Goal: Task Accomplishment & Management: Manage account settings

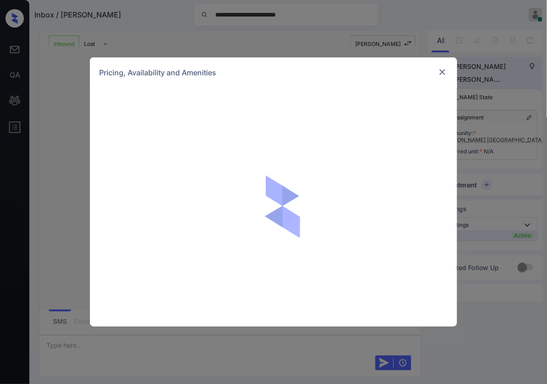
scroll to position [192, 0]
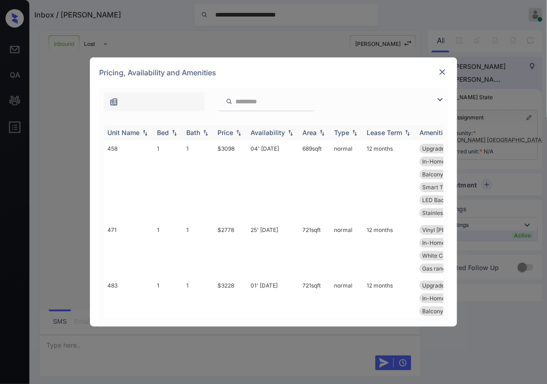
click at [240, 133] on img at bounding box center [238, 132] width 9 height 6
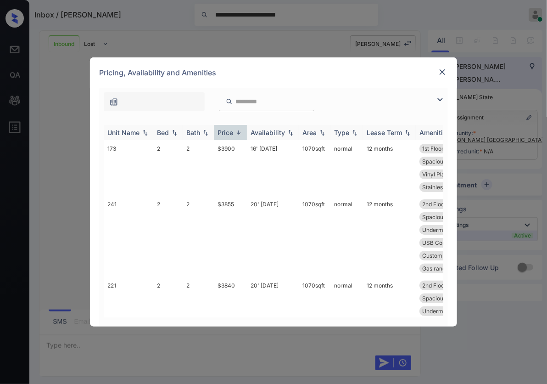
click at [240, 133] on img at bounding box center [238, 132] width 9 height 7
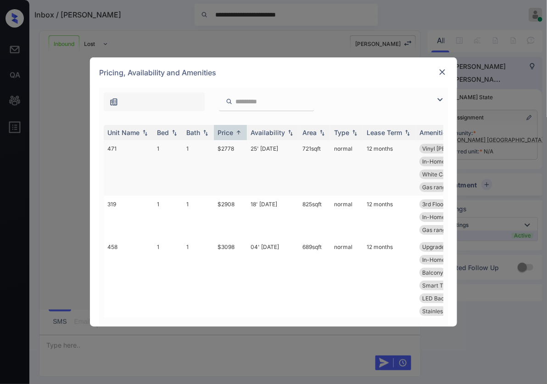
click at [236, 150] on td "$2778" at bounding box center [230, 168] width 33 height 56
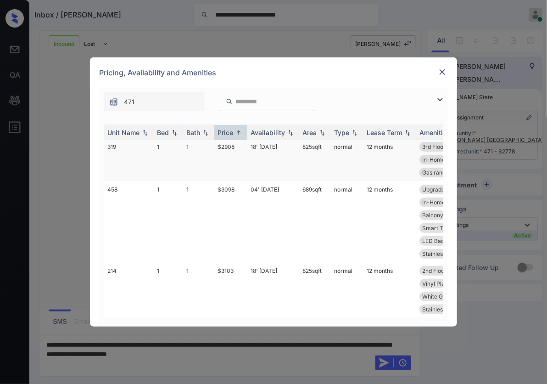
scroll to position [0, 0]
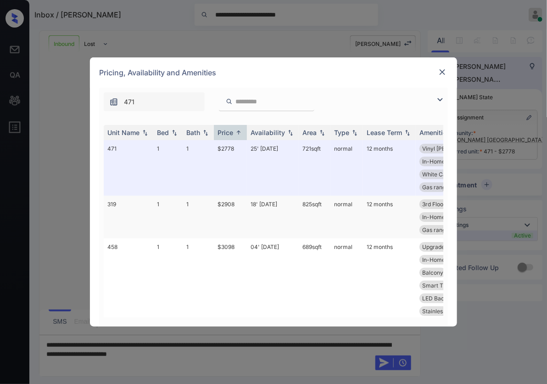
click at [240, 215] on td "$2908" at bounding box center [230, 217] width 33 height 43
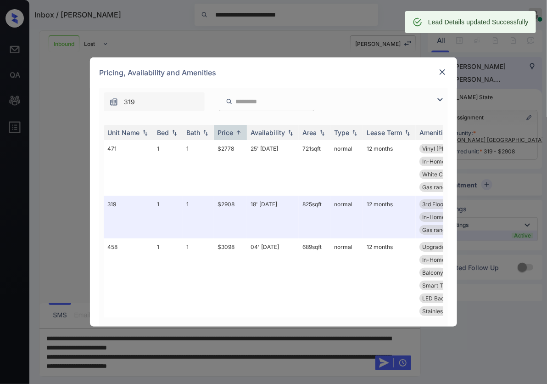
click at [444, 73] on img at bounding box center [442, 71] width 9 height 9
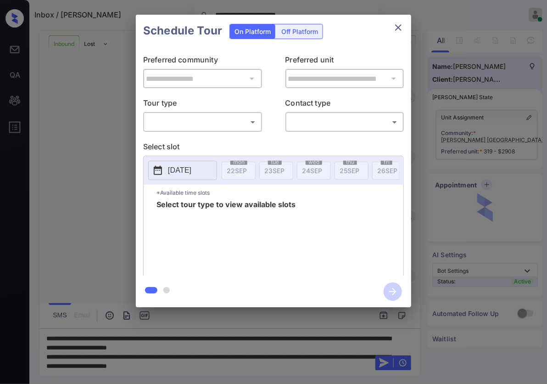
scroll to position [708, 0]
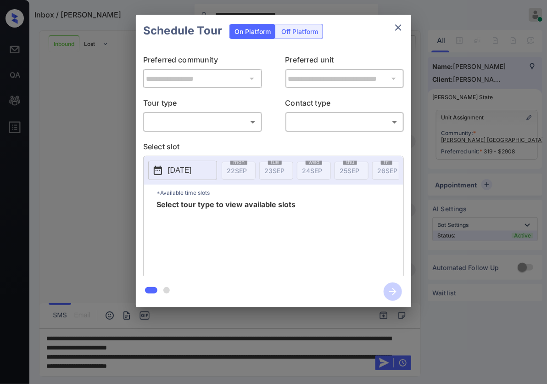
click at [98, 180] on div "**********" at bounding box center [273, 161] width 547 height 322
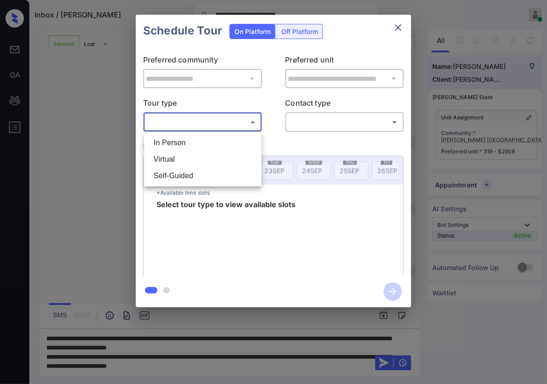
click at [221, 129] on body "**********" at bounding box center [273, 192] width 547 height 384
click at [220, 139] on li "In Person" at bounding box center [202, 143] width 113 height 17
type input "********"
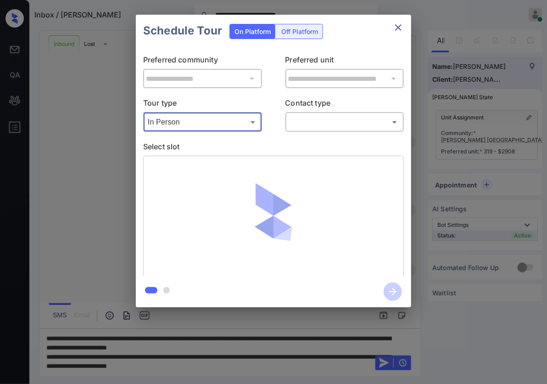
click at [363, 120] on body "**********" at bounding box center [273, 192] width 547 height 384
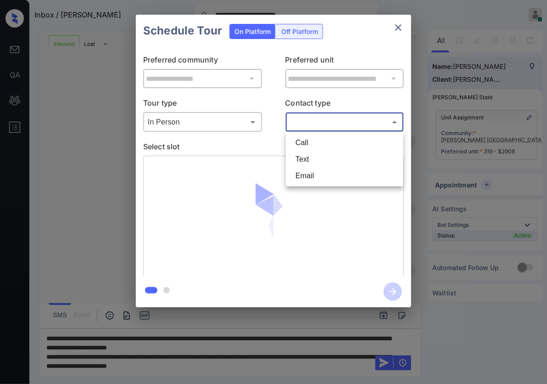
click at [329, 163] on li "Text" at bounding box center [344, 159] width 113 height 17
type input "****"
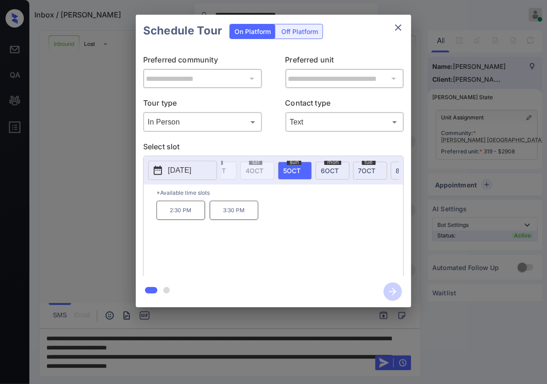
scroll to position [0, 442]
click at [403, 45] on div "Schedule Tour On Platform Off Platform" at bounding box center [273, 31] width 275 height 32
click at [407, 50] on div "**********" at bounding box center [273, 161] width 275 height 229
click at [191, 216] on p "2:30 PM" at bounding box center [181, 210] width 49 height 19
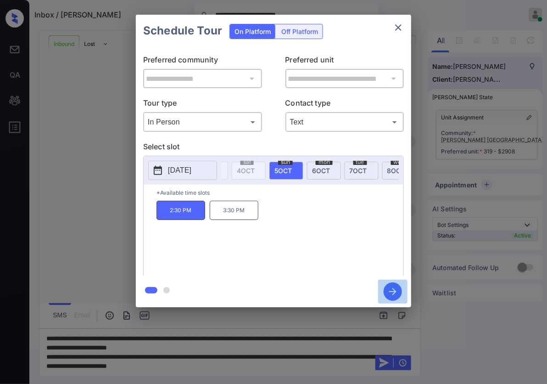
click at [395, 291] on icon "button" at bounding box center [392, 291] width 7 height 7
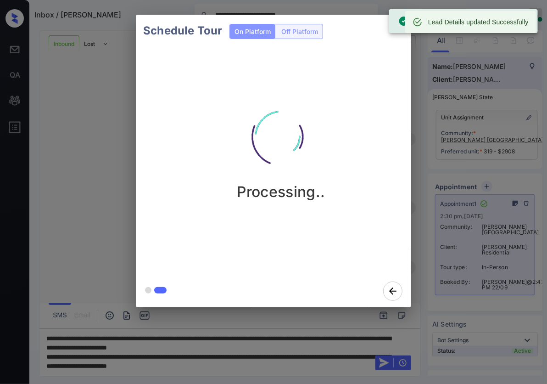
click at [439, 108] on div "Schedule Tour On Platform Off Platform Processing.." at bounding box center [273, 161] width 547 height 322
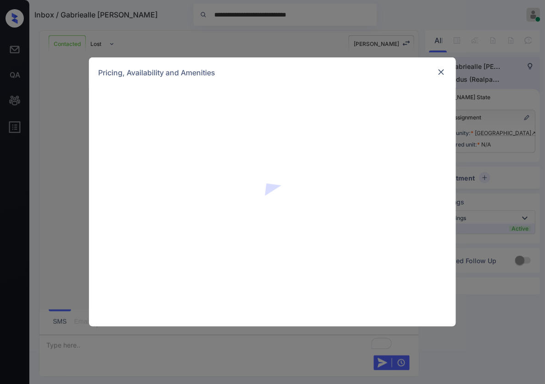
scroll to position [631, 0]
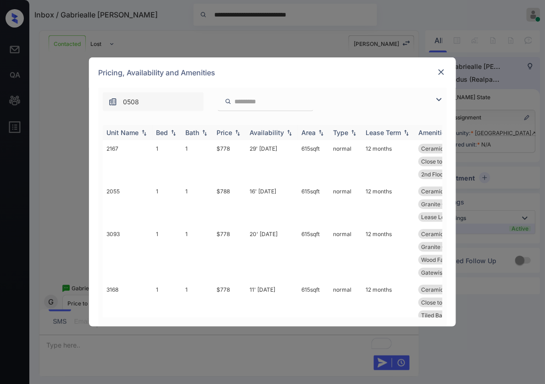
click at [239, 131] on img at bounding box center [237, 132] width 9 height 6
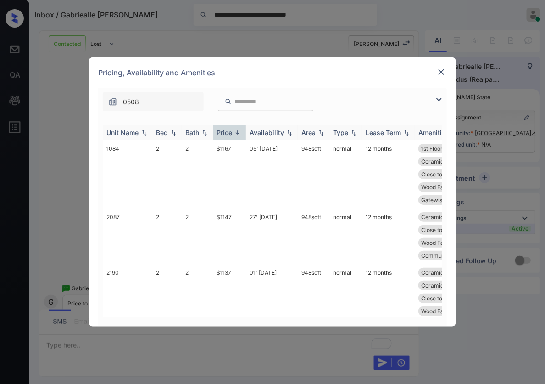
click at [239, 131] on img at bounding box center [237, 132] width 9 height 7
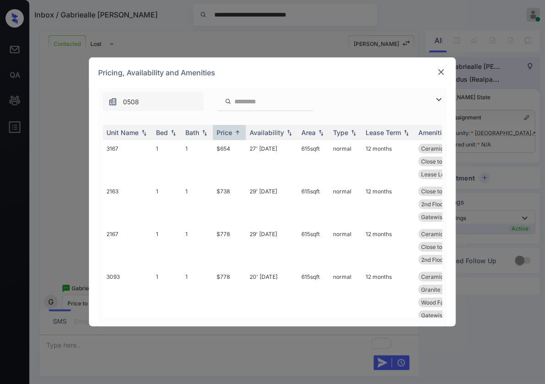
click at [437, 74] on img at bounding box center [441, 71] width 9 height 9
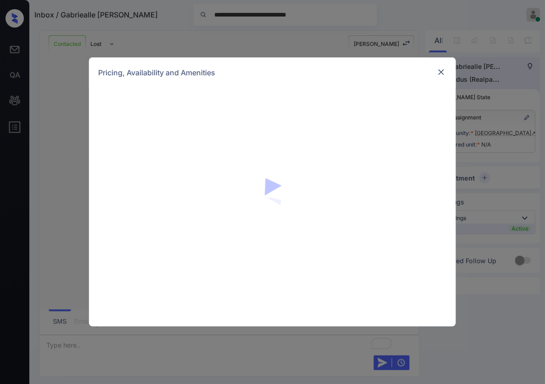
scroll to position [631, 0]
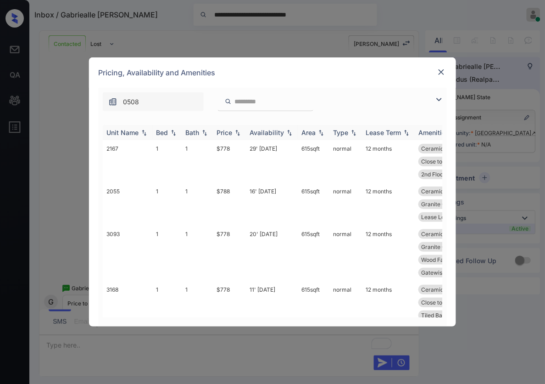
click at [239, 131] on img at bounding box center [237, 132] width 9 height 6
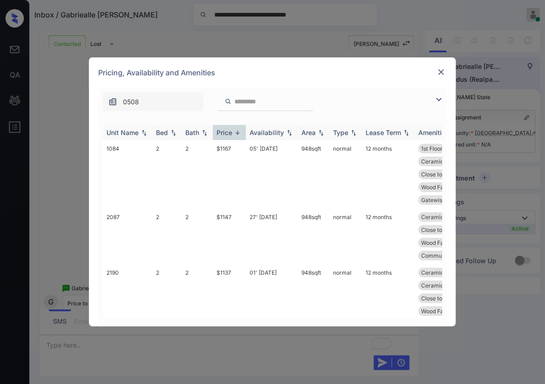
click at [239, 131] on img at bounding box center [237, 132] width 9 height 7
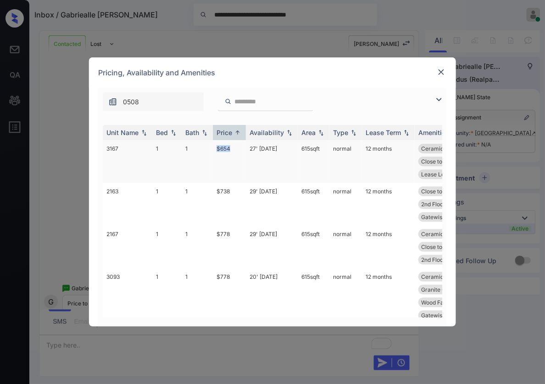
drag, startPoint x: 236, startPoint y: 150, endPoint x: 210, endPoint y: 152, distance: 26.3
click at [210, 152] on tr "3167 1 1 $654 27' [DATE] 615 sqft normal 12 months Ceramic Tile Ki... Close to …" at bounding box center [343, 161] width 480 height 43
click at [230, 154] on td "$654" at bounding box center [229, 161] width 33 height 43
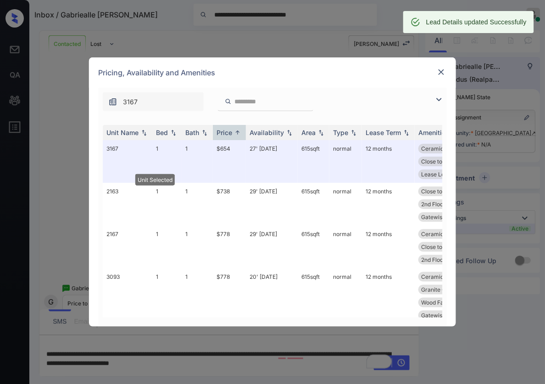
click at [440, 72] on img at bounding box center [441, 71] width 9 height 9
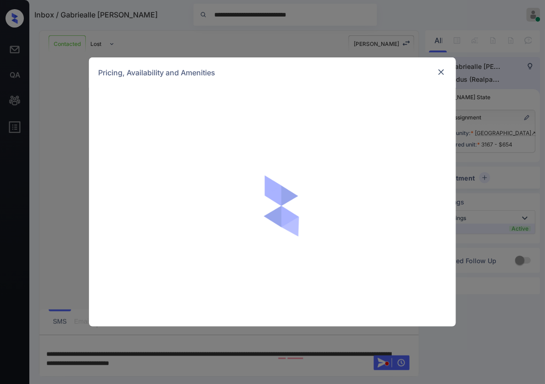
scroll to position [631, 0]
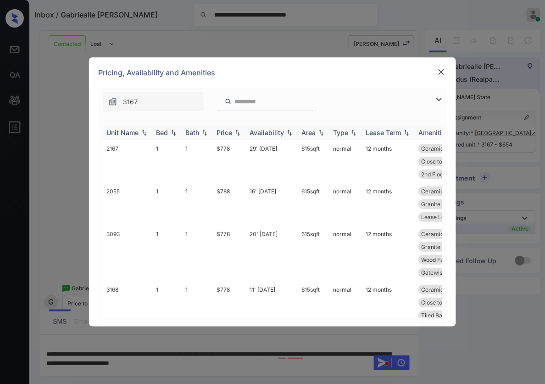
click at [239, 131] on img at bounding box center [237, 132] width 9 height 6
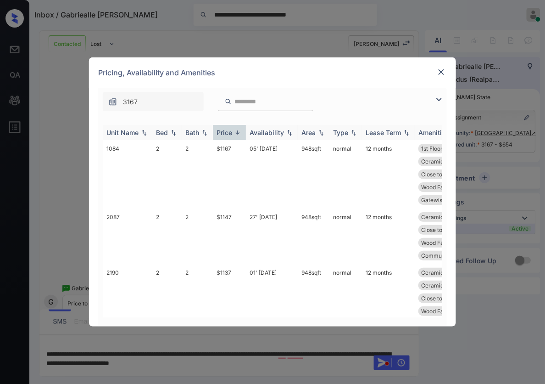
click at [239, 131] on img at bounding box center [237, 132] width 9 height 7
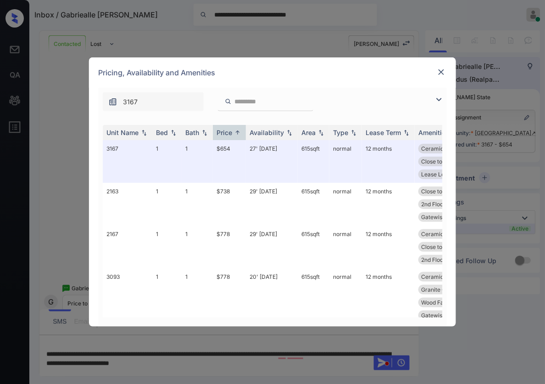
click at [435, 71] on div "Pricing, Availability and Amenities" at bounding box center [272, 72] width 367 height 30
click at [443, 71] on img at bounding box center [441, 71] width 9 height 9
